Goal: Task Accomplishment & Management: Manage account settings

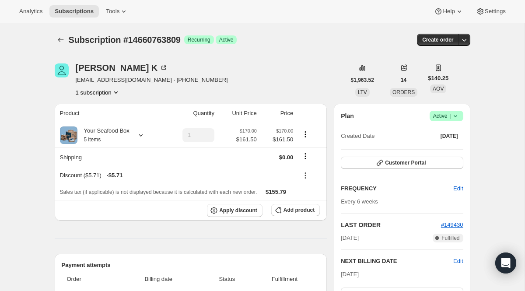
click at [57, 41] on icon "Subscriptions" at bounding box center [60, 39] width 9 height 9
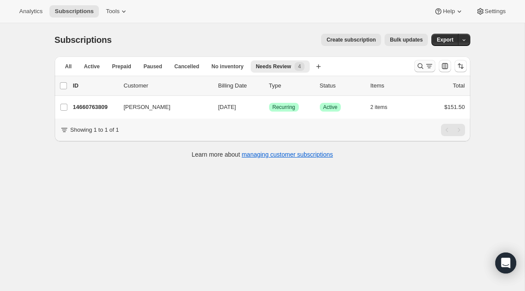
click at [416, 69] on icon "Search and filter results" at bounding box center [420, 66] width 9 height 9
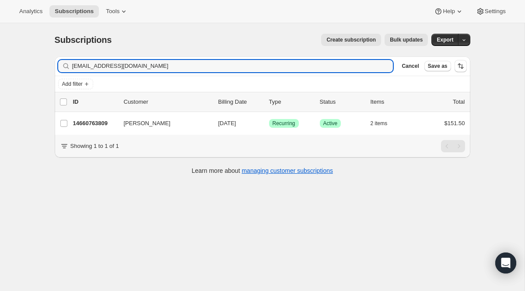
drag, startPoint x: 201, startPoint y: 70, endPoint x: 56, endPoint y: 56, distance: 146.0
click at [56, 56] on div "Subscriptions. This page is ready Subscriptions Create subscription Bulk update…" at bounding box center [262, 103] width 437 height 161
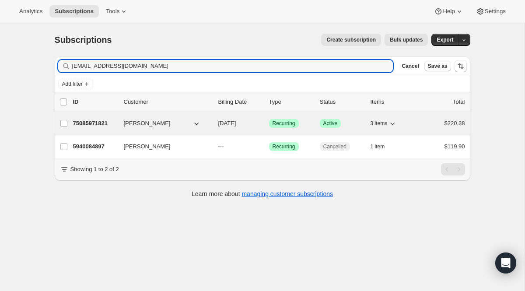
type input "[EMAIL_ADDRESS][DOMAIN_NAME]"
click at [290, 123] on span "Recurring" at bounding box center [284, 123] width 23 height 7
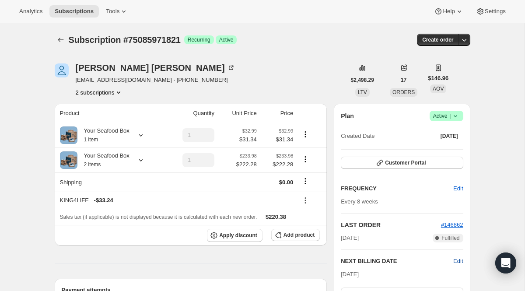
click at [460, 259] on span "Edit" at bounding box center [458, 261] width 10 height 9
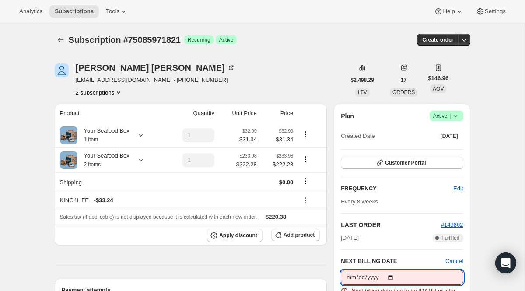
click at [398, 275] on input "[DATE]" at bounding box center [402, 277] width 122 height 15
type input "[DATE]"
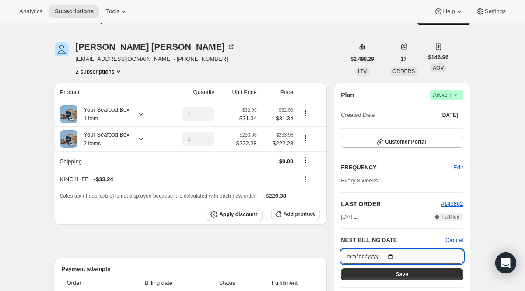
scroll to position [37, 0]
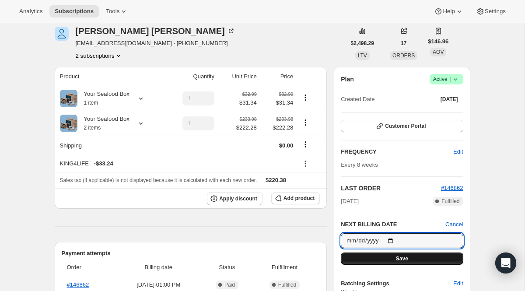
click at [402, 255] on span "Save" at bounding box center [402, 258] width 12 height 7
